Goal: Transaction & Acquisition: Purchase product/service

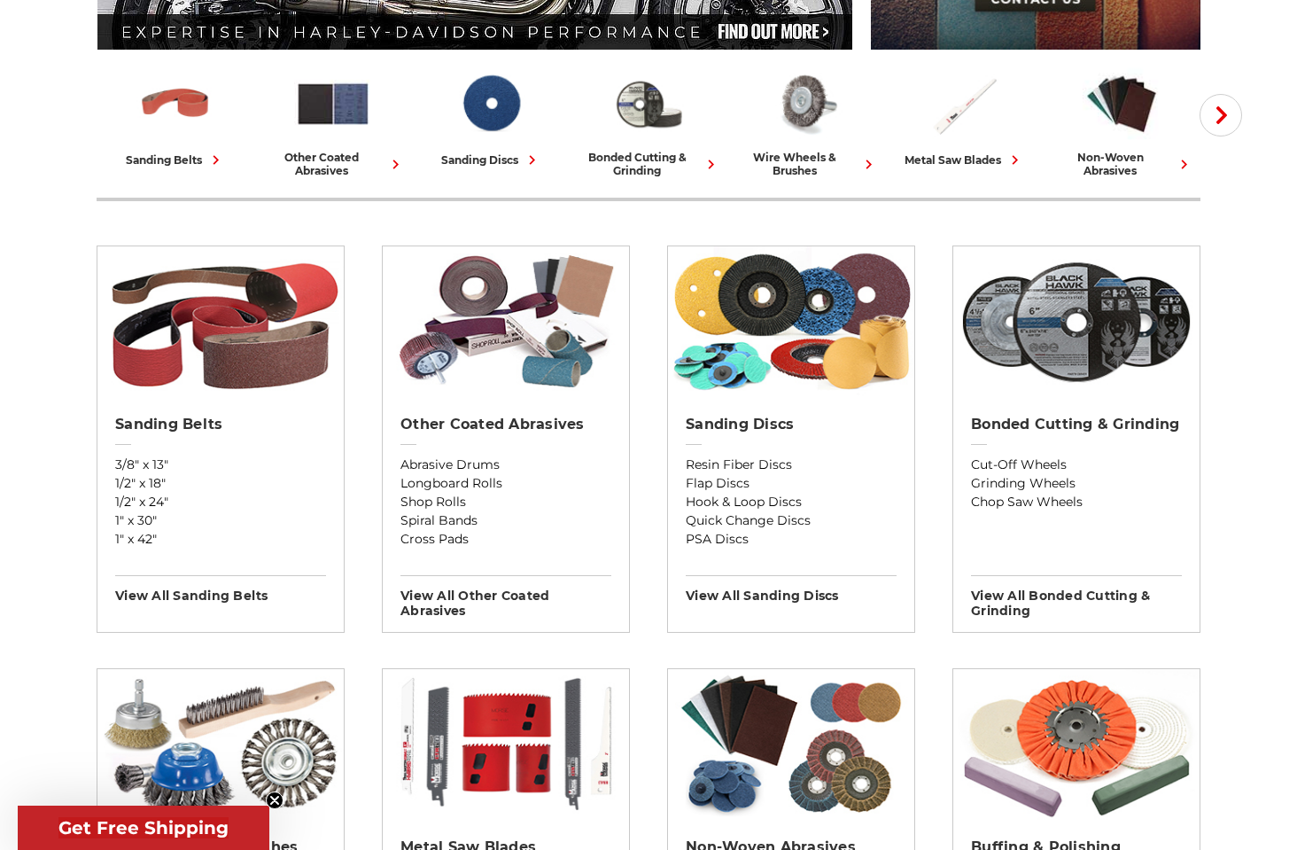
scroll to position [443, 0]
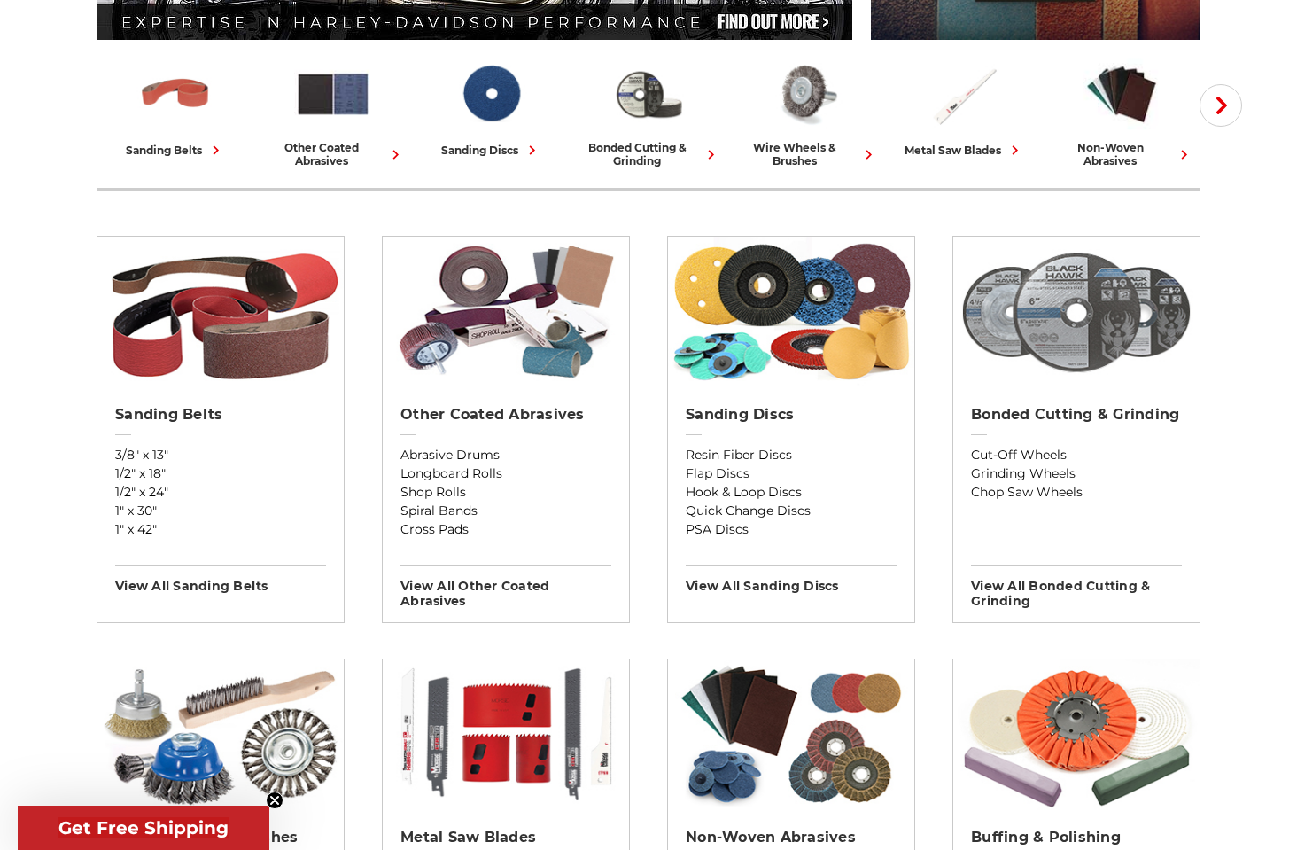
click at [1072, 323] on img at bounding box center [1076, 312] width 246 height 151
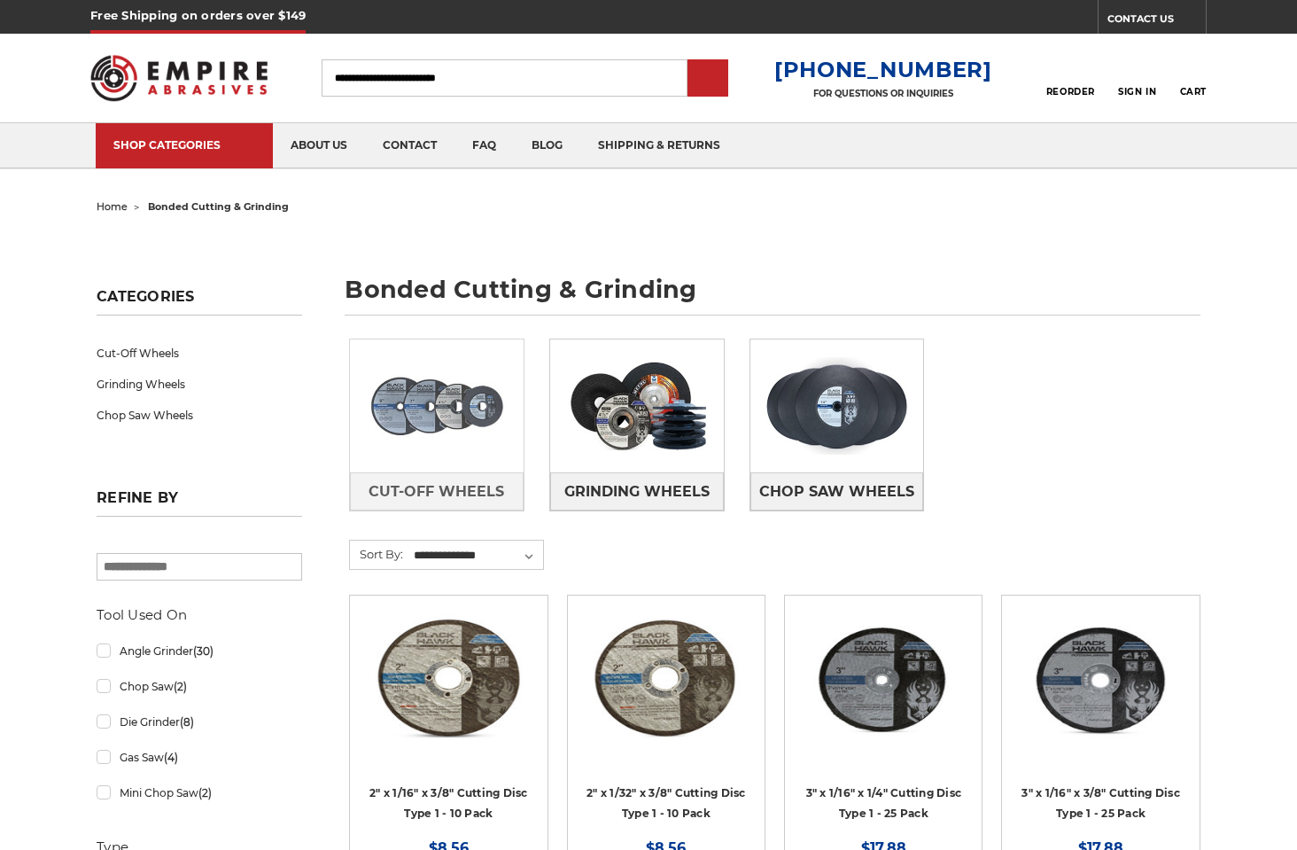
click at [436, 400] on img at bounding box center [437, 406] width 174 height 122
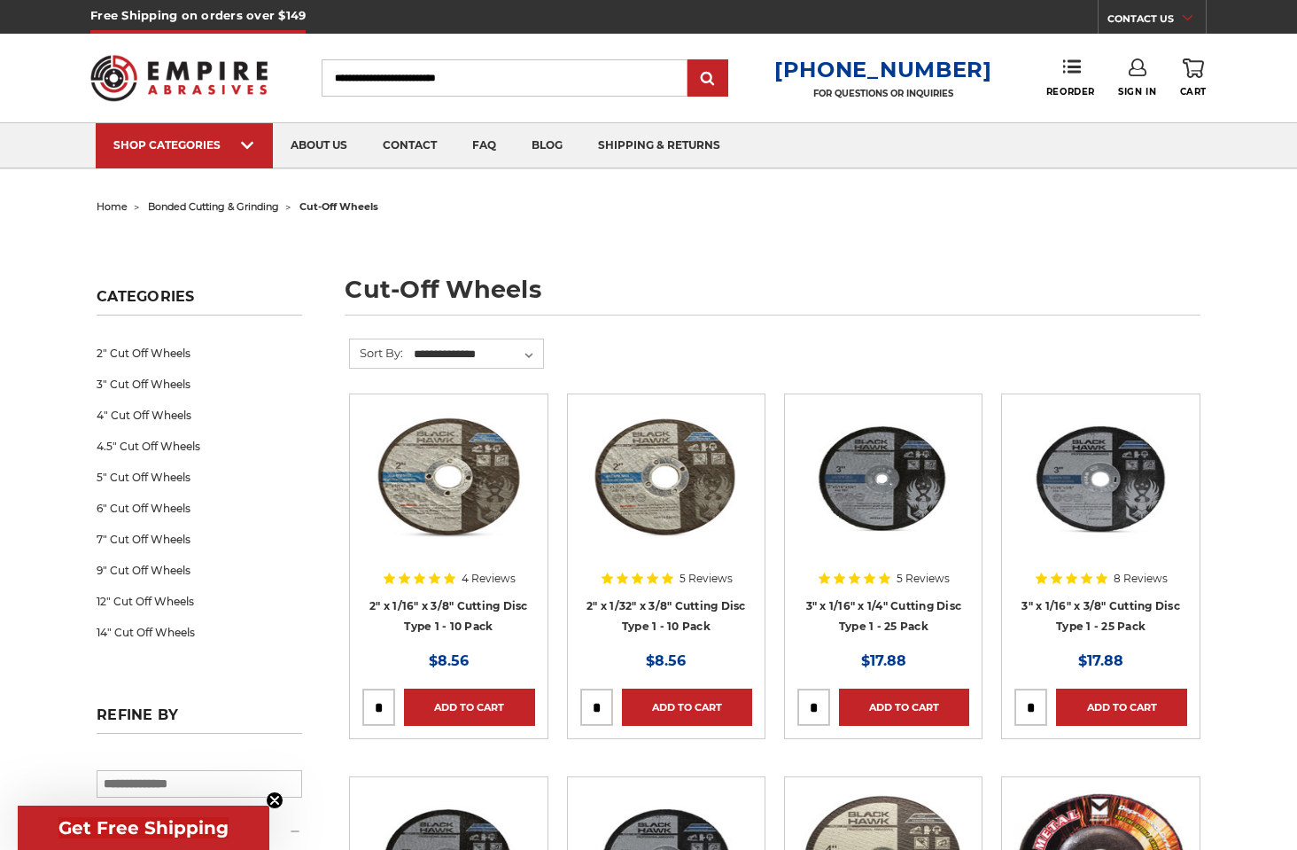
click at [1107, 478] on img at bounding box center [1101, 478] width 172 height 142
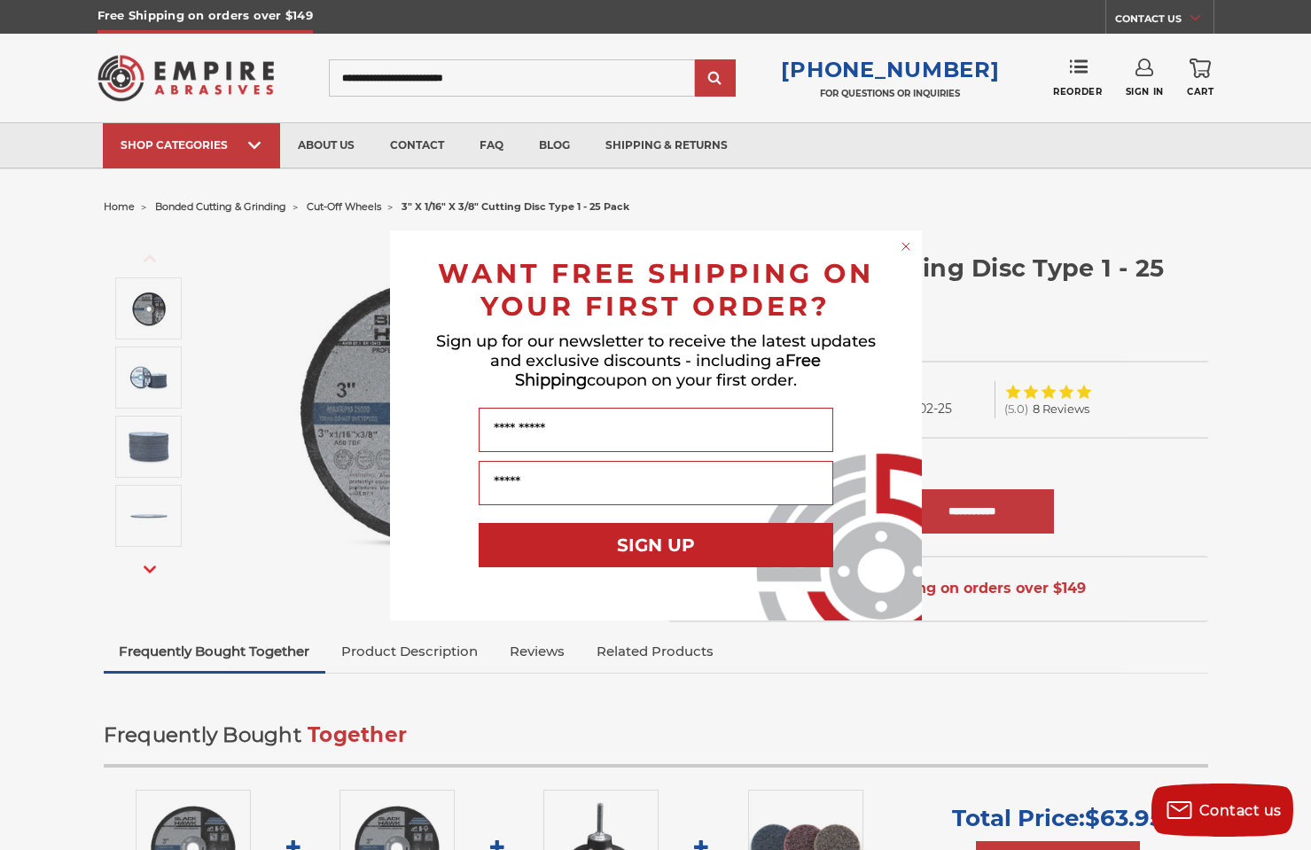
click at [911, 240] on circle "Close dialog" at bounding box center [905, 245] width 17 height 17
